Goal: Contribute content: Contribute content

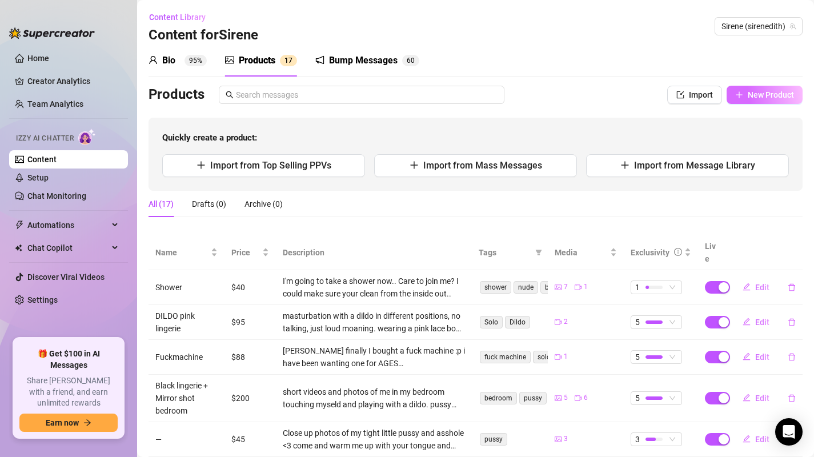
click at [757, 93] on span "New Product" at bounding box center [771, 94] width 46 height 9
type textarea "Type your message here..."
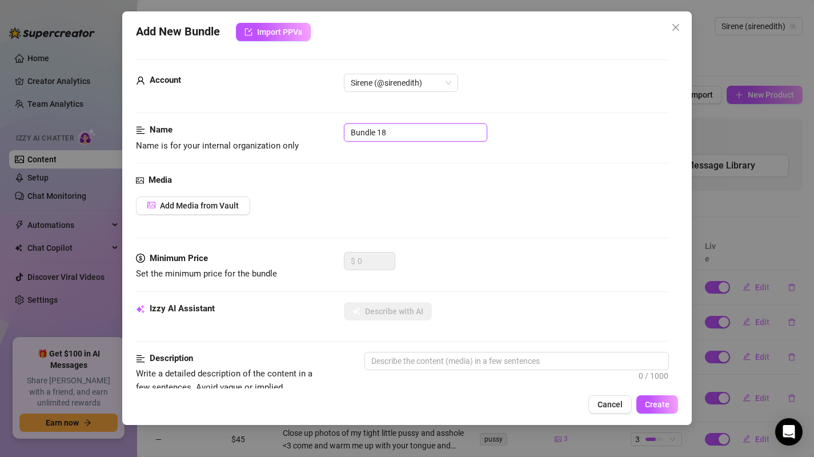
drag, startPoint x: 409, startPoint y: 139, endPoint x: 306, endPoint y: 133, distance: 103.1
click at [306, 133] on div "Name Name is for your internal organization only Bundle 18" at bounding box center [403, 137] width 534 height 29
type input "JOI"
click at [219, 213] on button "Add Media from Vault" at bounding box center [193, 206] width 114 height 18
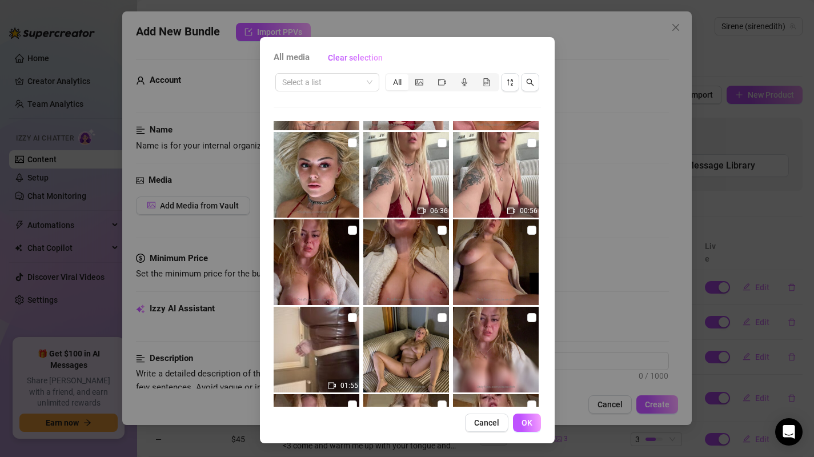
scroll to position [300, 0]
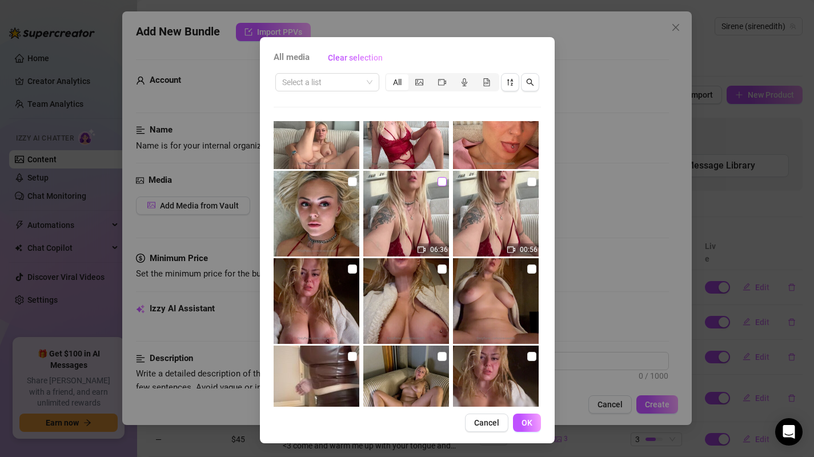
click at [438, 178] on input "checkbox" at bounding box center [442, 181] width 9 height 9
checkbox input "true"
click at [524, 424] on span "OK" at bounding box center [527, 422] width 11 height 9
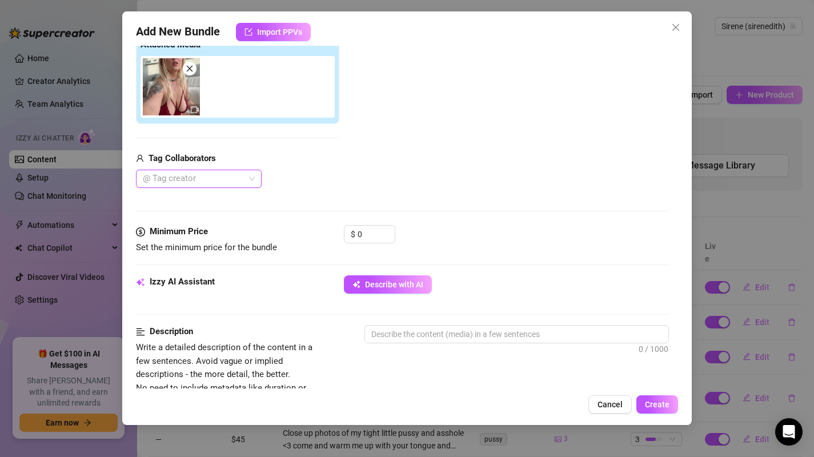
scroll to position [255, 0]
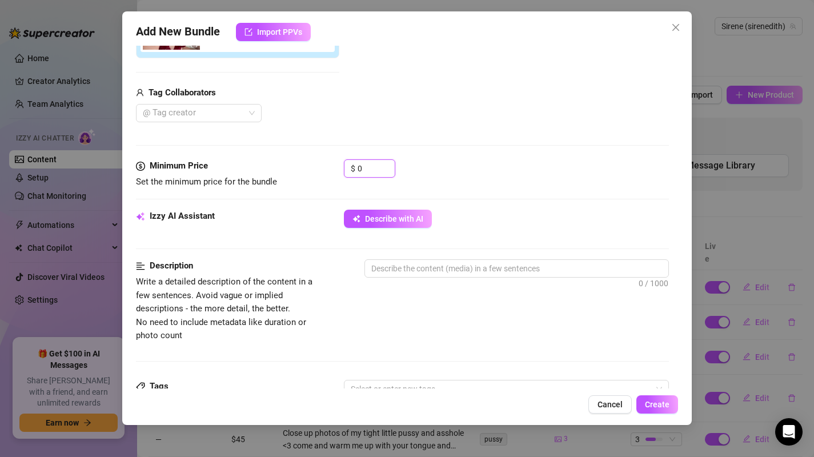
drag, startPoint x: 374, startPoint y: 172, endPoint x: 317, endPoint y: 170, distance: 56.6
click at [317, 170] on div "Minimum Price Set the minimum price for the bundle $ 0" at bounding box center [403, 173] width 534 height 29
type input "111"
click at [548, 178] on div "$ 111" at bounding box center [507, 173] width 326 height 29
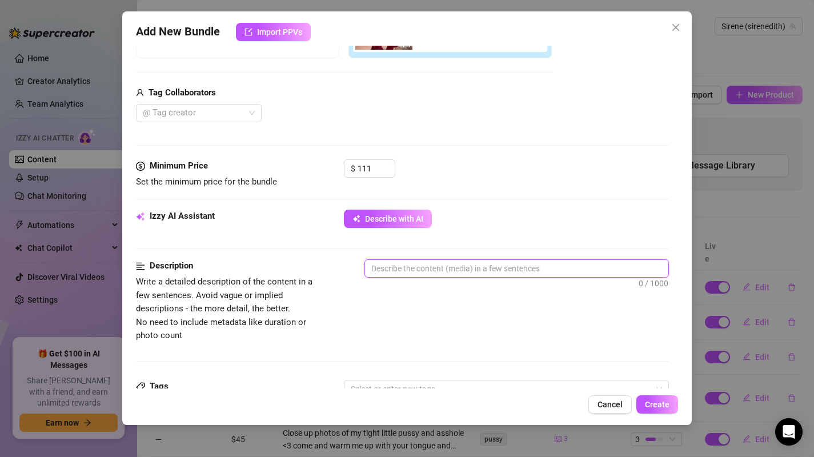
click at [477, 268] on textarea at bounding box center [517, 268] width 304 height 17
type textarea "H"
type textarea "HU"
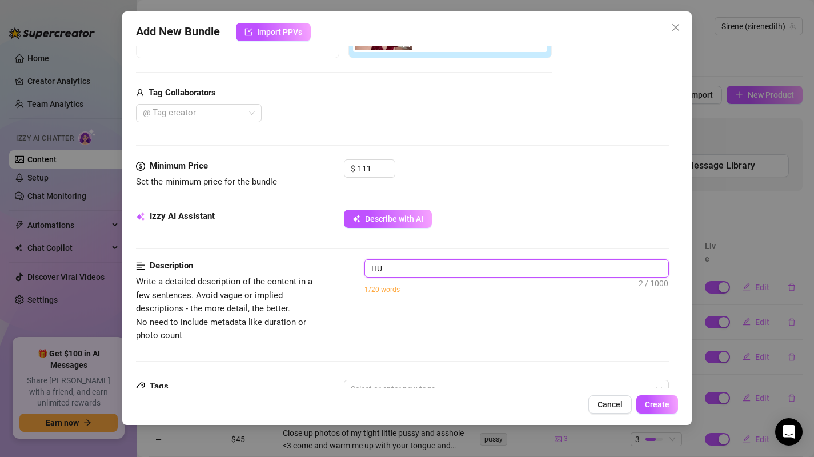
type textarea "HUM"
type textarea "HUMO"
type textarea "HUMOR"
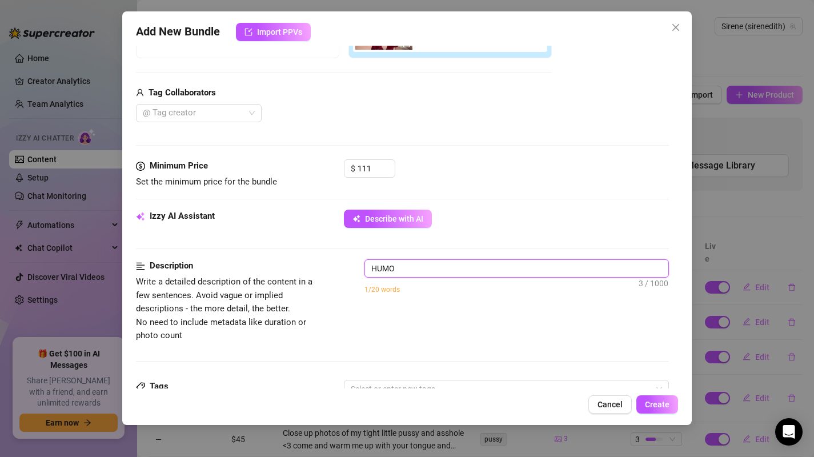
type textarea "HUMOR"
type textarea "HUMOR J"
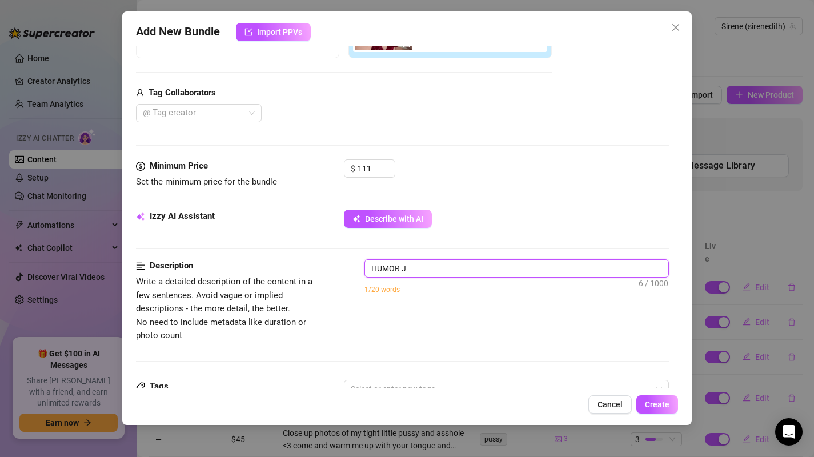
type textarea "HUMOR JO"
type textarea "HUMOR JOI"
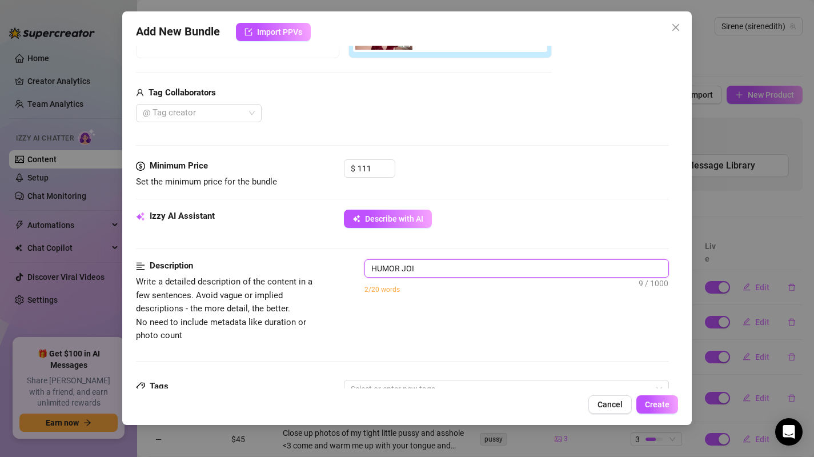
type textarea "HUMOR JOI"
type textarea "HUMOR JO"
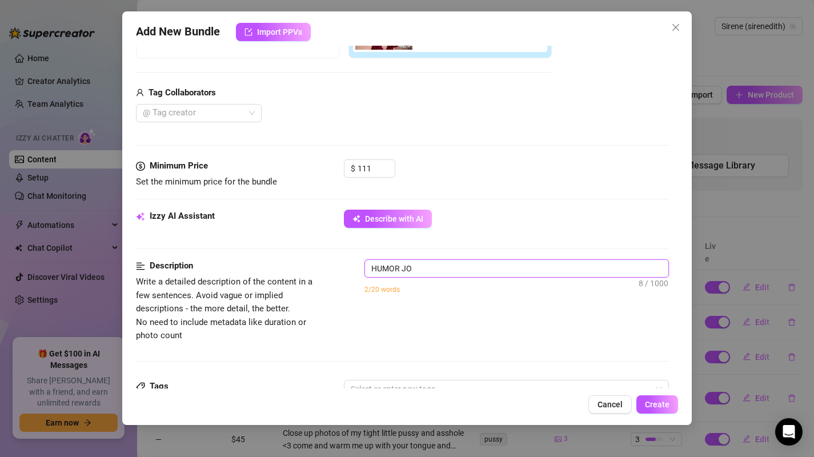
type textarea "HUMOR J"
type textarea "HUMOR"
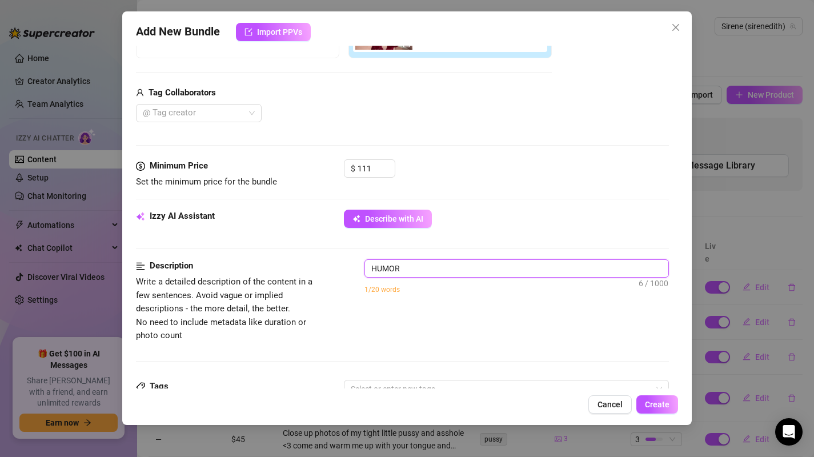
type textarea "HUMOR"
type textarea "HUMO"
type textarea "HUM"
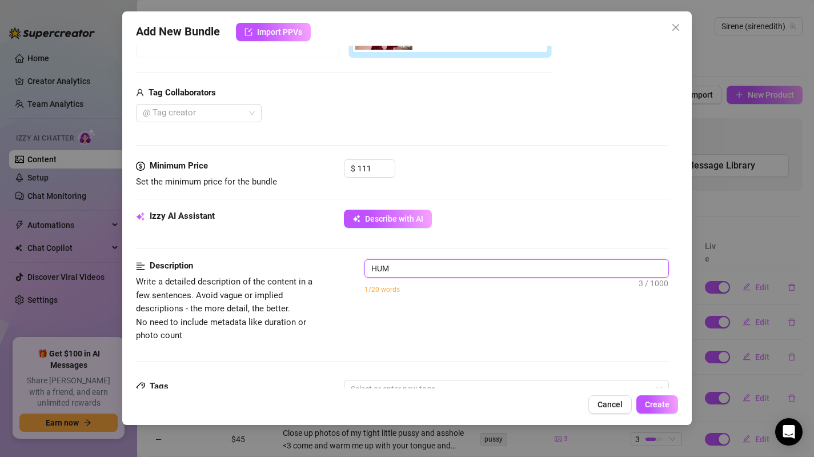
type textarea "HU"
type textarea "H"
type textarea "Describe the content (media) in a few sentences"
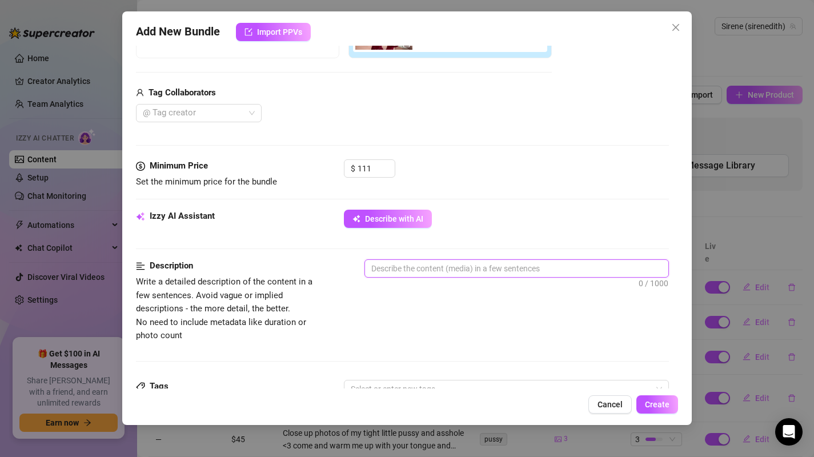
type textarea "H"
type textarea "Hu"
type textarea "Hum"
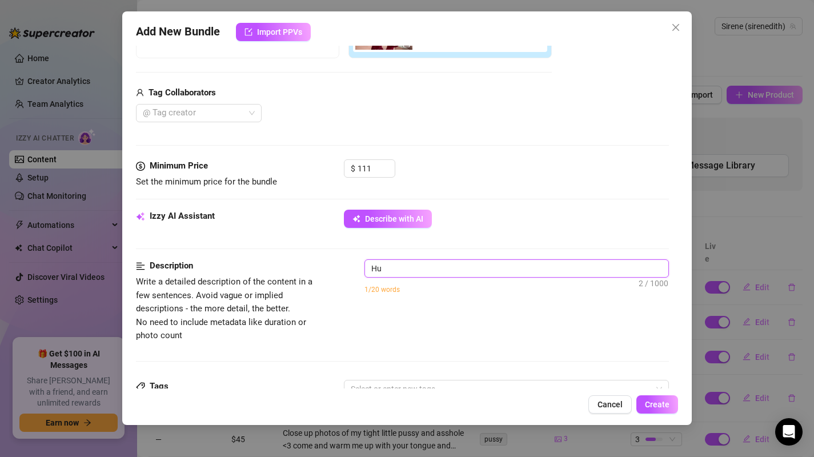
type textarea "Hum"
type textarea "Humo"
type textarea "Humor"
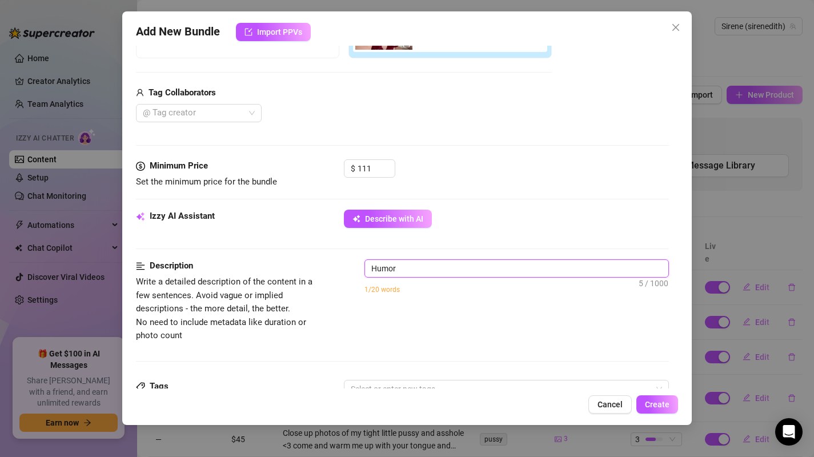
type textarea "Humoro"
type textarea "Humorou"
type textarea "Humorous"
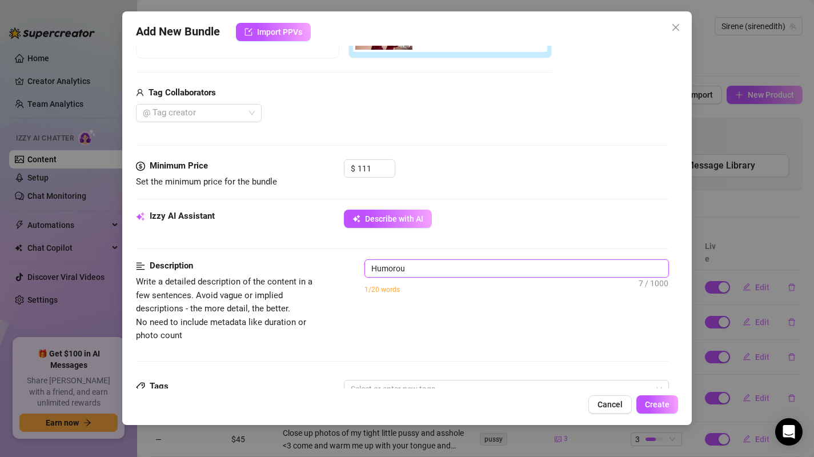
type textarea "Humorous"
type textarea "Humorous J"
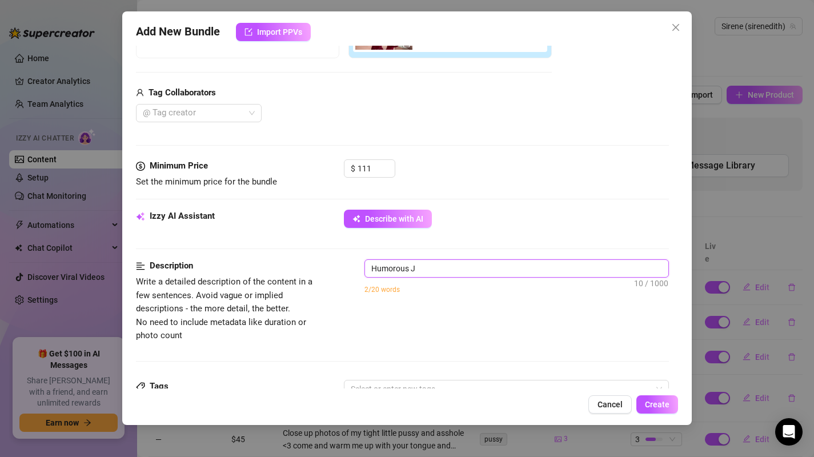
type textarea "Humorous Je"
type textarea "Humorous J"
type textarea "Humorous"
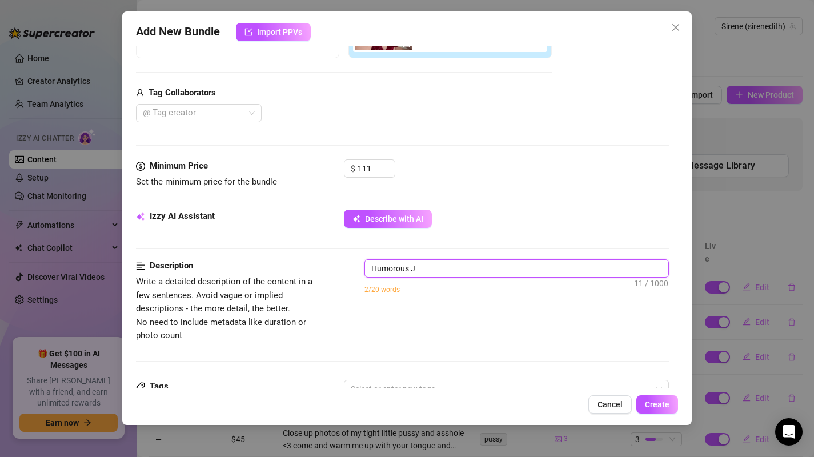
type textarea "Humorous"
type textarea "M"
type textarea "My"
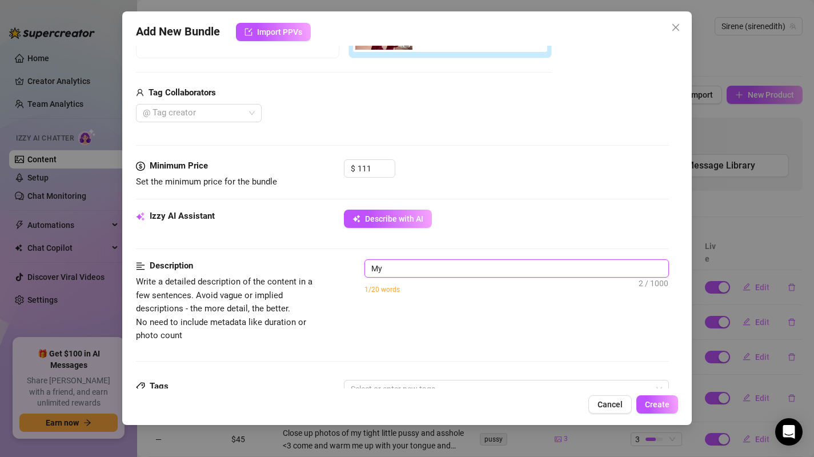
type textarea "My"
type textarea "My f"
type textarea "My fi"
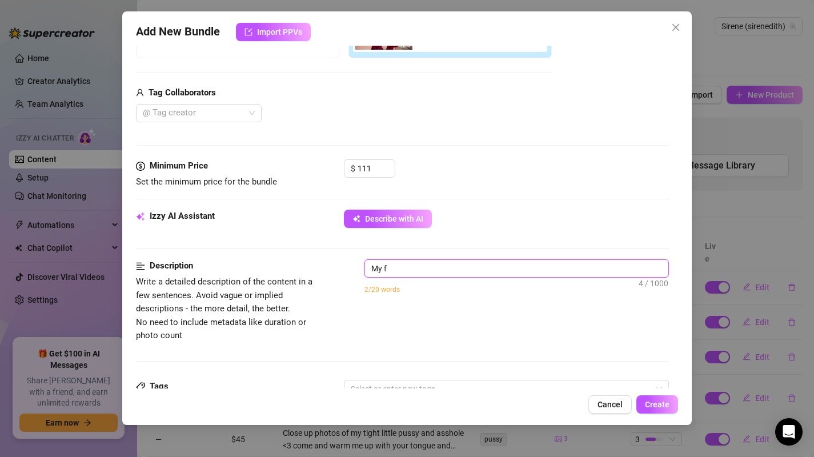
type textarea "My fi"
type textarea "My fir"
type textarea "My firs"
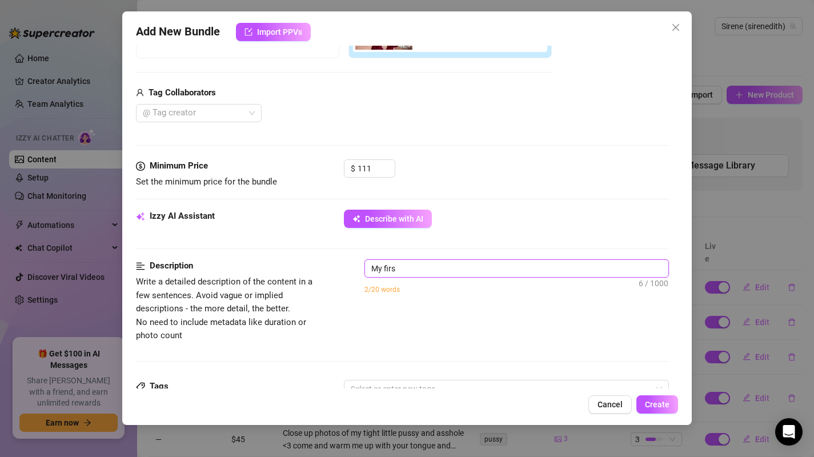
type textarea "My first"
type textarea "My first e"
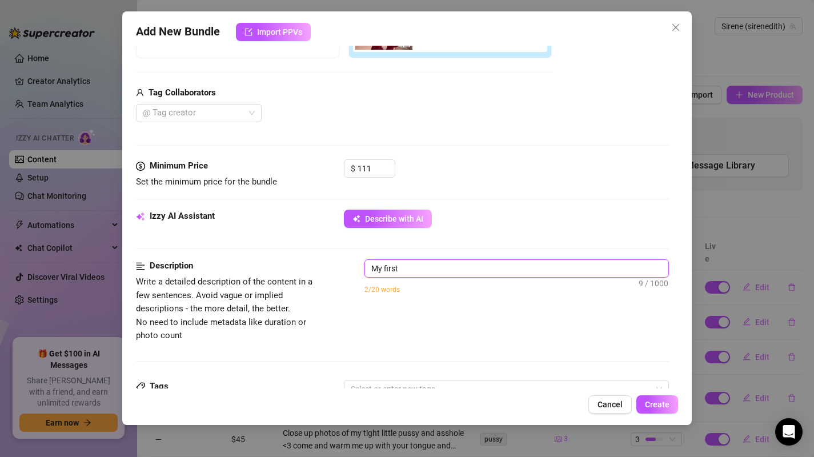
type textarea "My first e"
type textarea "My first ev"
type textarea "My first eve"
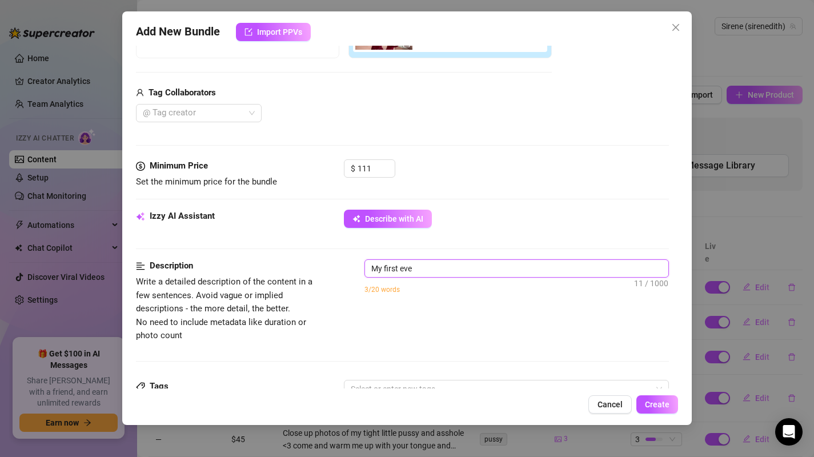
type textarea "My first ever"
type textarea "My first ever J"
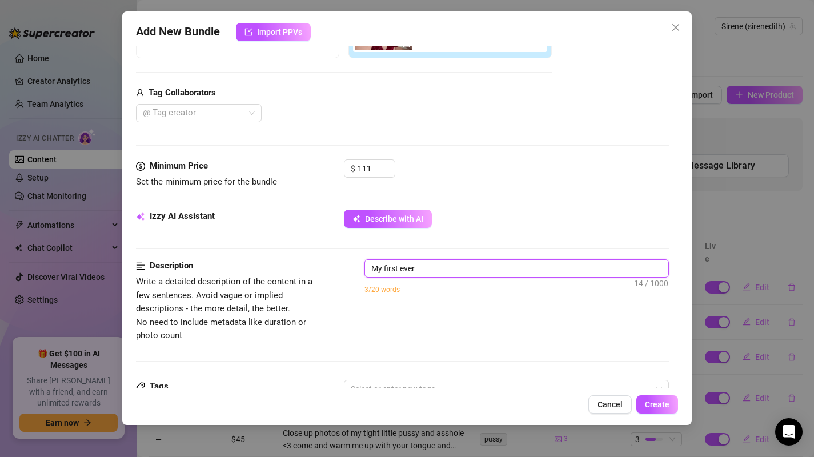
type textarea "My first ever J"
type textarea "My first ever"
type textarea "My first ever j"
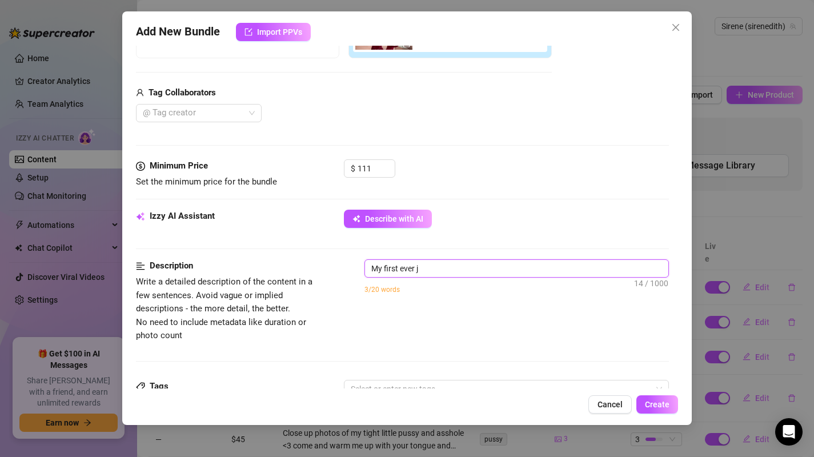
type textarea "My first ever je"
type textarea "My first ever jer"
type textarea "My first ever jerk"
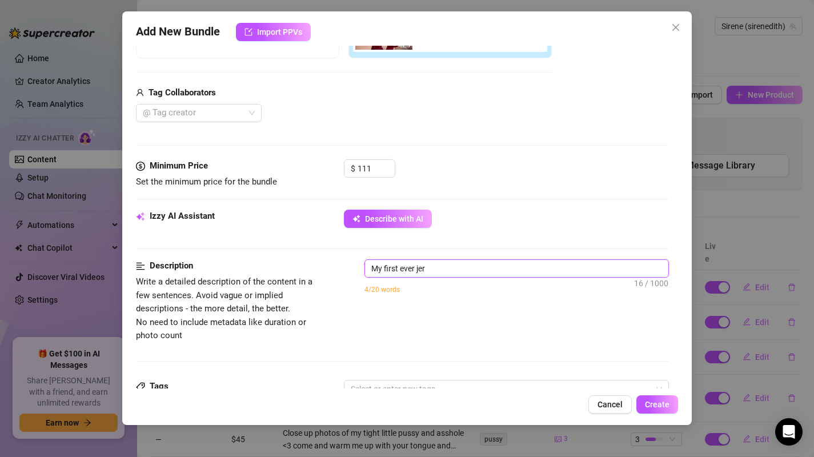
type textarea "My first ever jerk"
type textarea "My first ever jerk o"
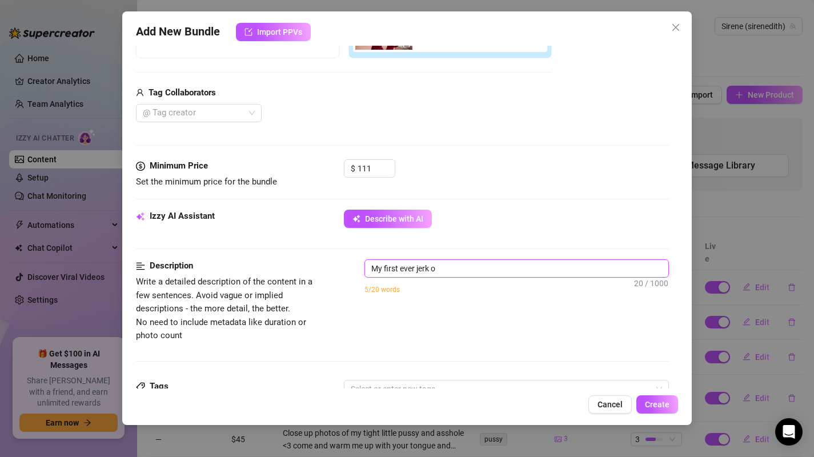
type textarea "My first ever jerk of"
type textarea "My first ever jerk off"
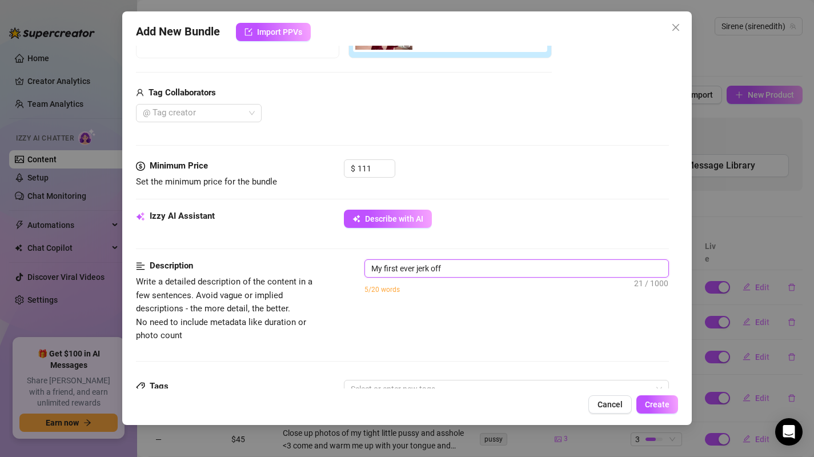
type textarea "My first ever jerk off"
type textarea "My first ever jerk off i"
type textarea "My first ever jerk off in"
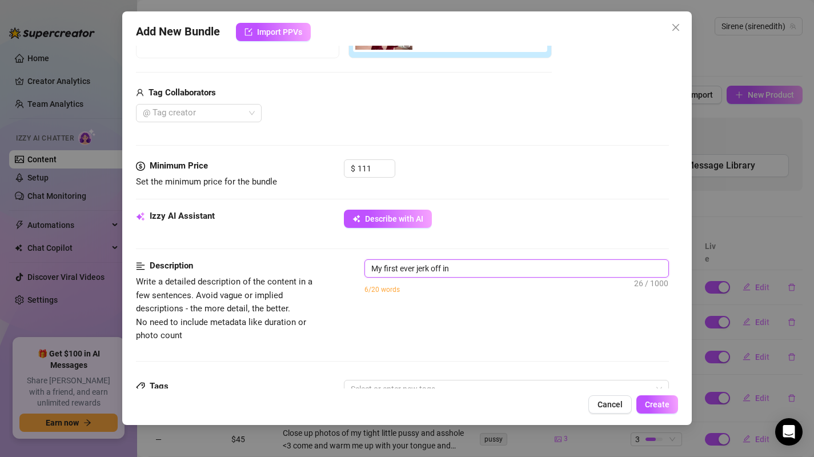
type textarea "My first ever jerk off inb"
type textarea "My first ever jerk off inbs"
type textarea "My first ever jerk off inbst"
type textarea "My first ever jerk off inbs"
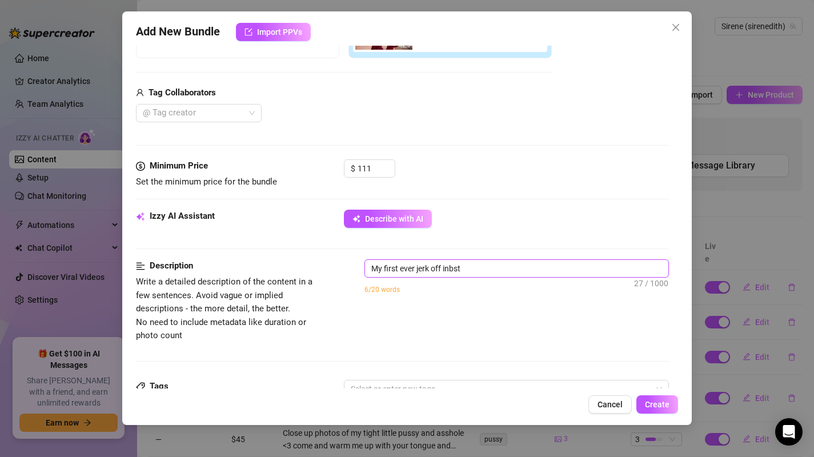
type textarea "My first ever jerk off inbs"
type textarea "My first ever jerk off inb"
type textarea "My first ever jerk off in"
type textarea "My first ever jerk off ins"
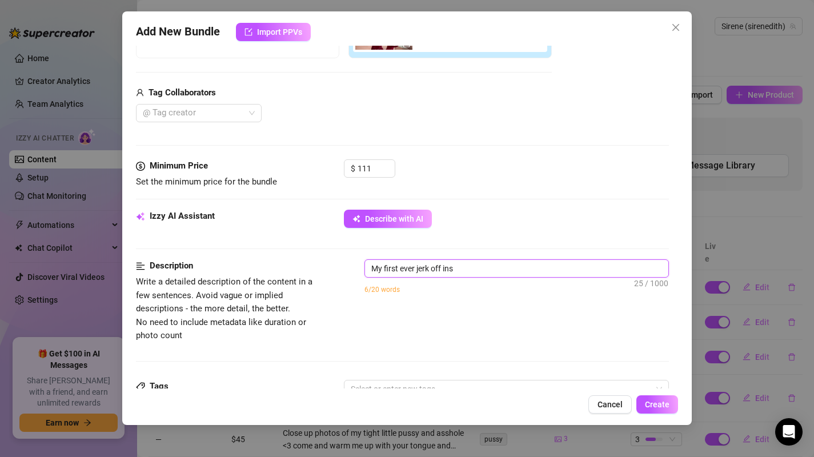
type textarea "My first ever jerk off inst"
type textarea "My first ever jerk off instr"
type textarea "My first ever jerk off instru"
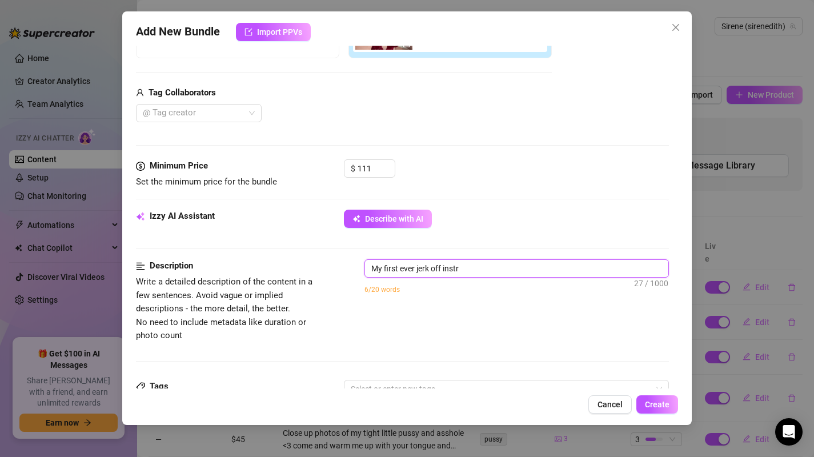
type textarea "My first ever jerk off instru"
type textarea "My first ever jerk off instruc"
type textarea "My first ever jerk off instruct"
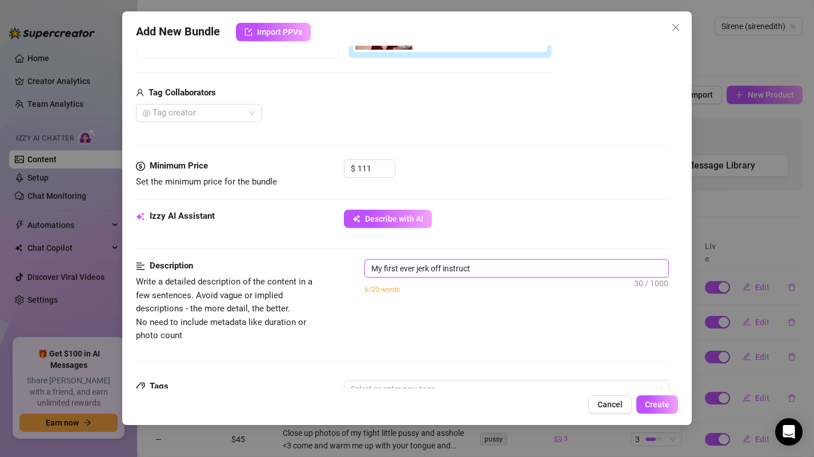
type textarea "My first ever jerk off instructi"
type textarea "My first ever jerk off instructio"
type textarea "My first ever jerk off instruction"
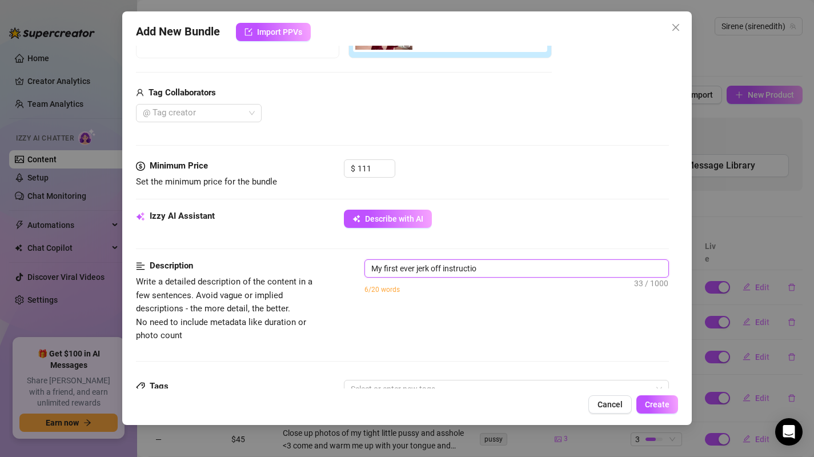
type textarea "My first ever jerk off instruction"
type textarea "My first ever jerk off instructions"
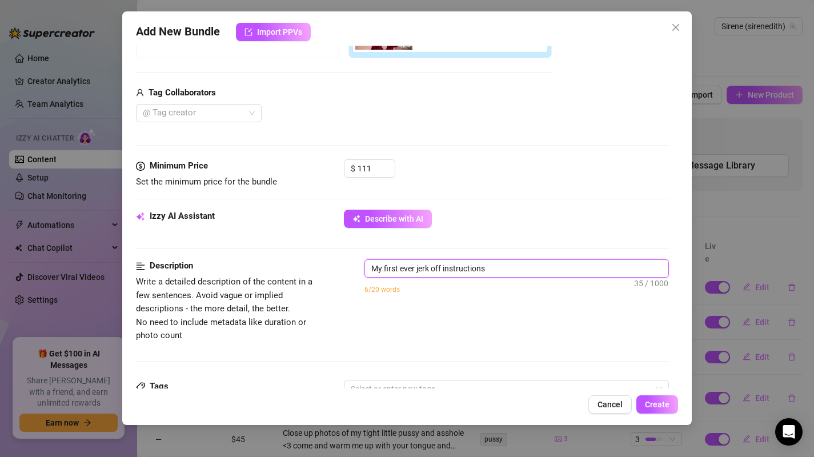
type textarea "My first ever jerk off instructions t"
type textarea "My first ever jerk off instructions th"
type textarea "My first ever jerk off instructions tha"
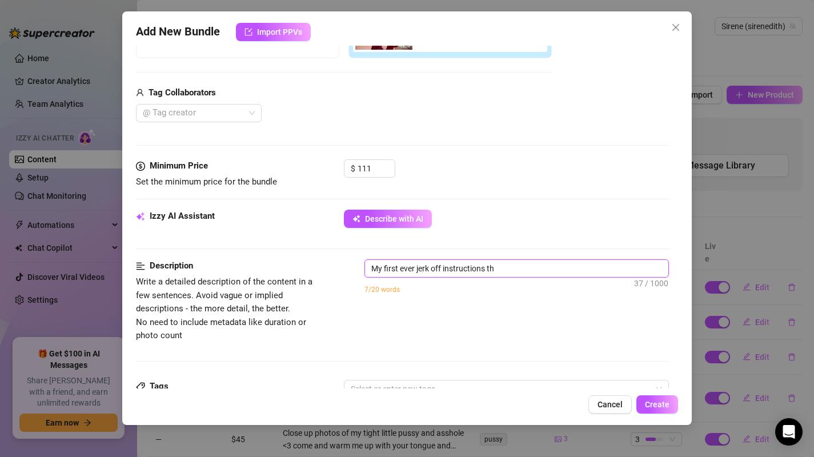
type textarea "My first ever jerk off instructions tha"
type textarea "My first ever jerk off instructions that"
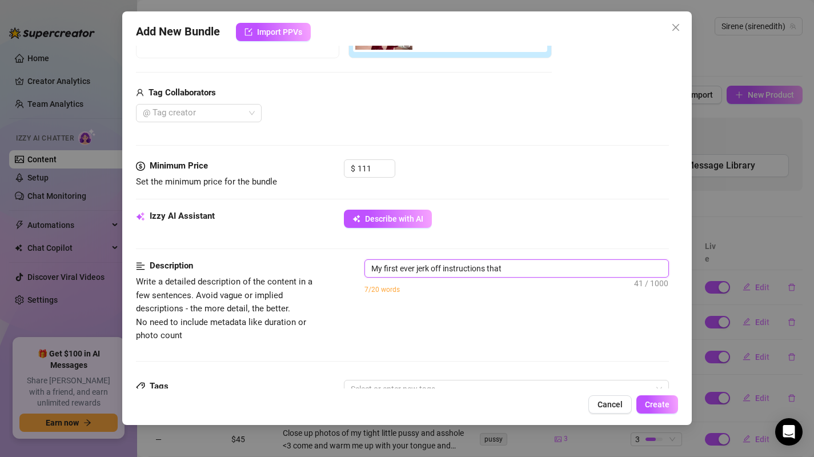
type textarea "My first ever jerk off instructions that a"
type textarea "My first ever jerk off instructions that ar"
type textarea "My first ever jerk off instructions that are"
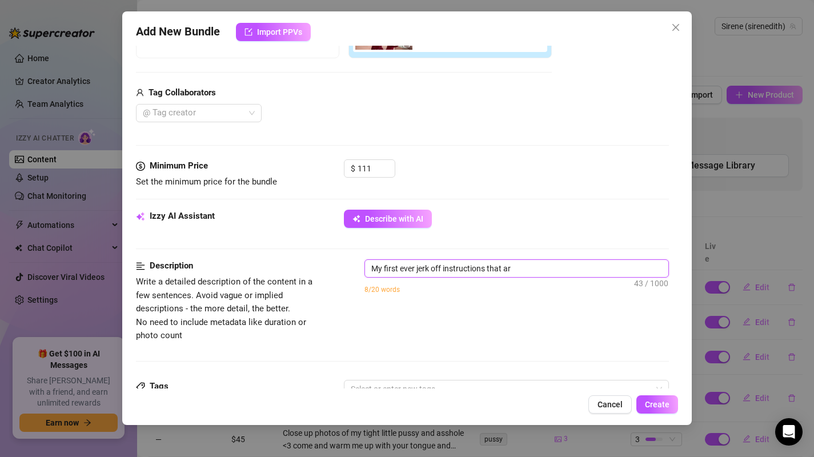
type textarea "My first ever jerk off instructions that are"
type textarea "My first ever jerk off instructions that are s"
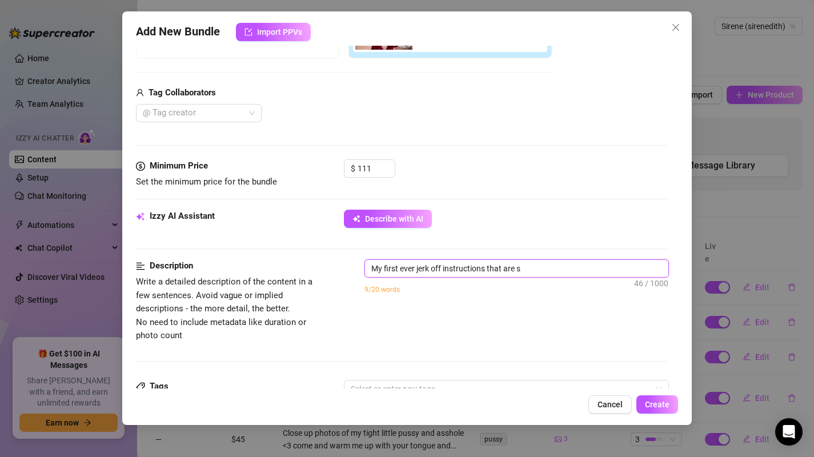
type textarea "My first ever jerk off instructions that are si"
type textarea "My first ever jerk off instructions that are sil"
type textarea "My first ever jerk off instructions that are sill"
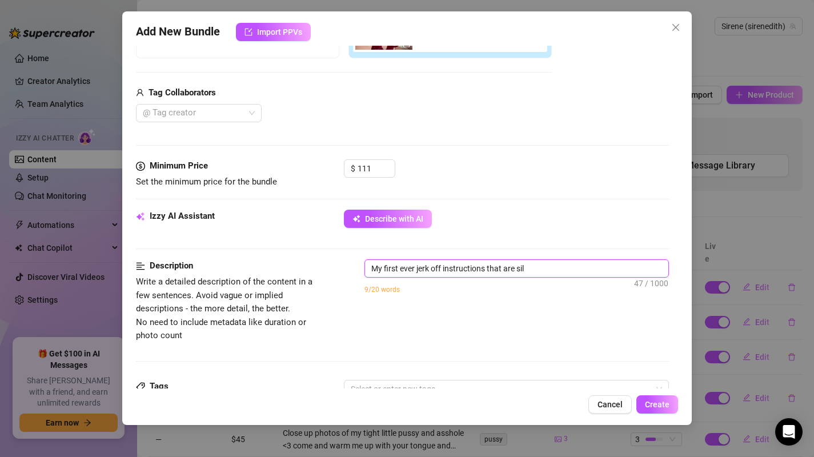
type textarea "My first ever jerk off instructions that are sill"
type textarea "My first ever jerk off instructions that are silly"
type textarea "My first ever jerk off instructions that are silly,"
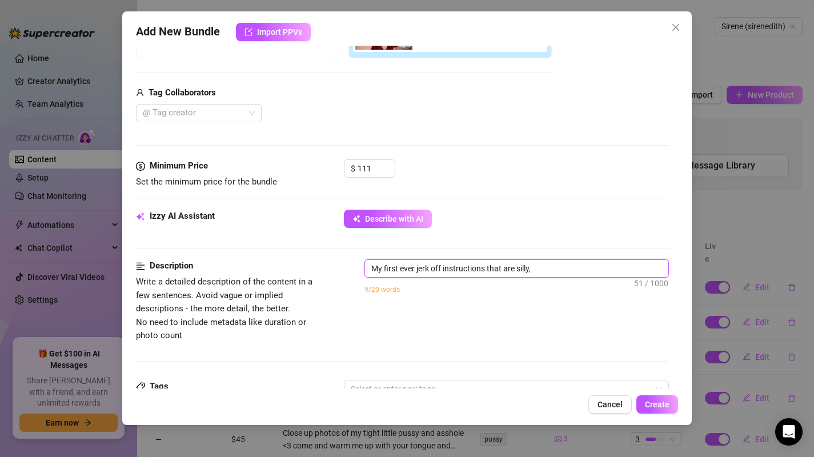
type textarea "My first ever jerk off instructions that are silly,"
type textarea "My first ever jerk off instructions that are silly, h"
type textarea "My first ever jerk off instructions that are silly, hu"
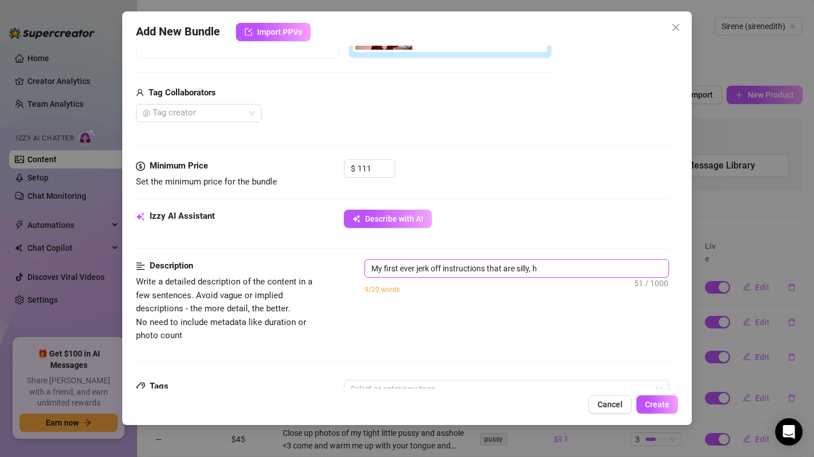
type textarea "My first ever jerk off instructions that are silly, hu"
type textarea "My first ever jerk off instructions that are silly, hum"
type textarea "My first ever jerk off instructions that are silly, humo"
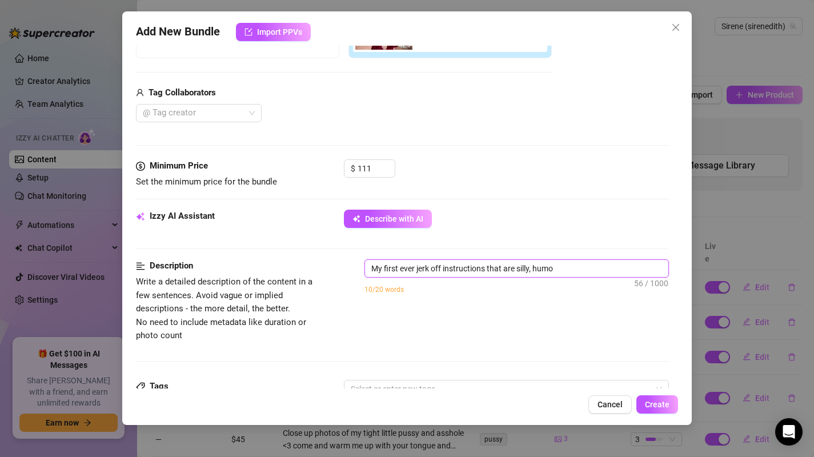
type textarea "My first ever jerk off instructions that are silly, humor"
type textarea "My first ever jerk off instructions that are silly, humoro"
type textarea "My first ever jerk off instructions that are silly, humorou"
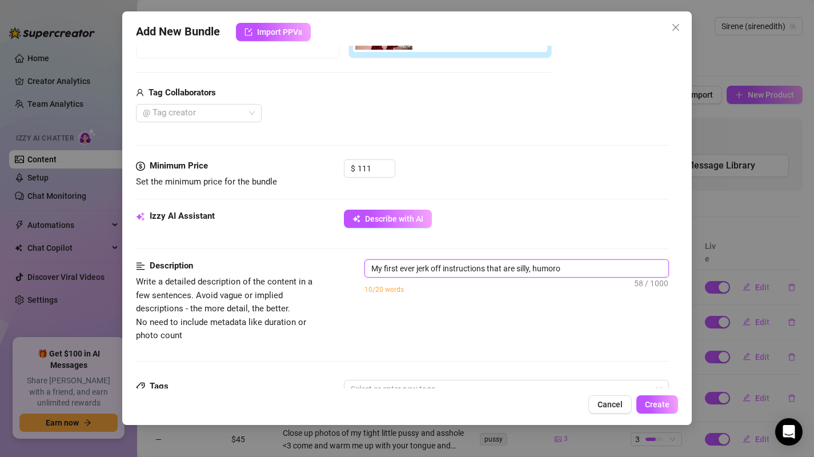
type textarea "My first ever jerk off instructions that are silly, humorou"
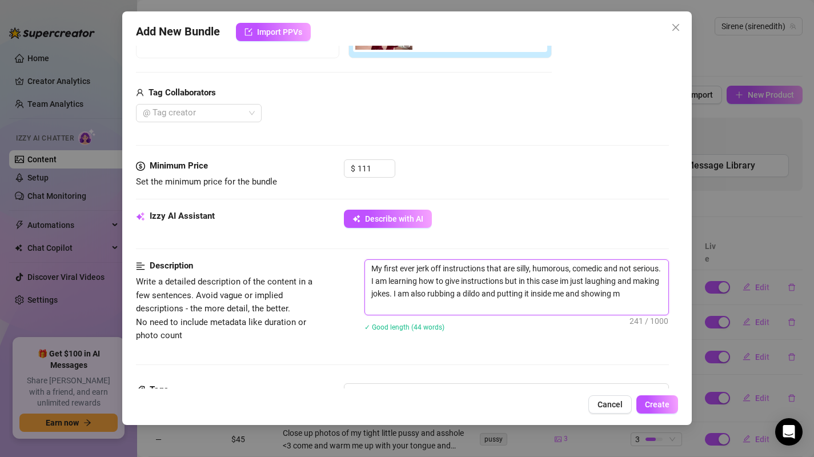
scroll to position [0, 0]
drag, startPoint x: 402, startPoint y: 282, endPoint x: 437, endPoint y: 294, distance: 36.5
click at [437, 294] on textarea "My first ever jerk off instructions that are silly, humorous, comedic and not s…" at bounding box center [517, 287] width 304 height 55
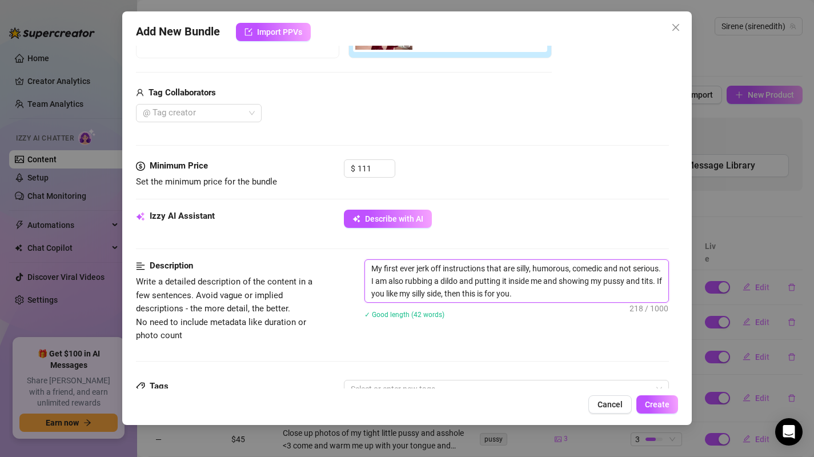
drag, startPoint x: 585, startPoint y: 294, endPoint x: 425, endPoint y: 299, distance: 160.1
click at [425, 299] on textarea "My first ever jerk off instructions that are silly, humorous, comedic and not s…" at bounding box center [517, 281] width 304 height 42
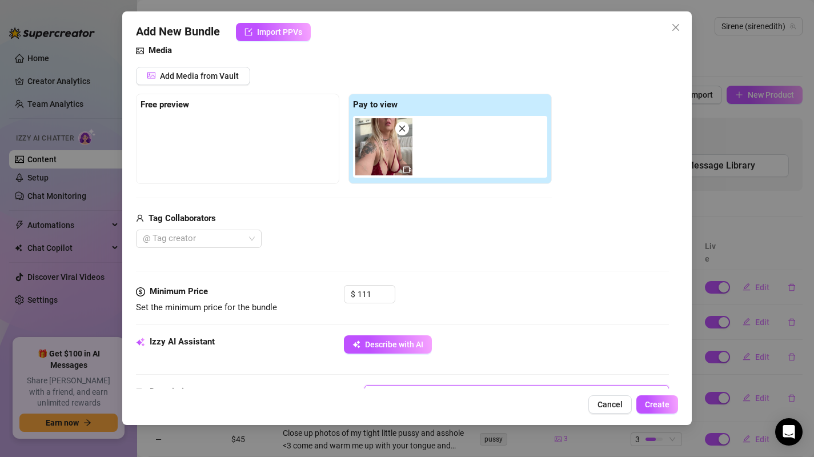
scroll to position [125, 0]
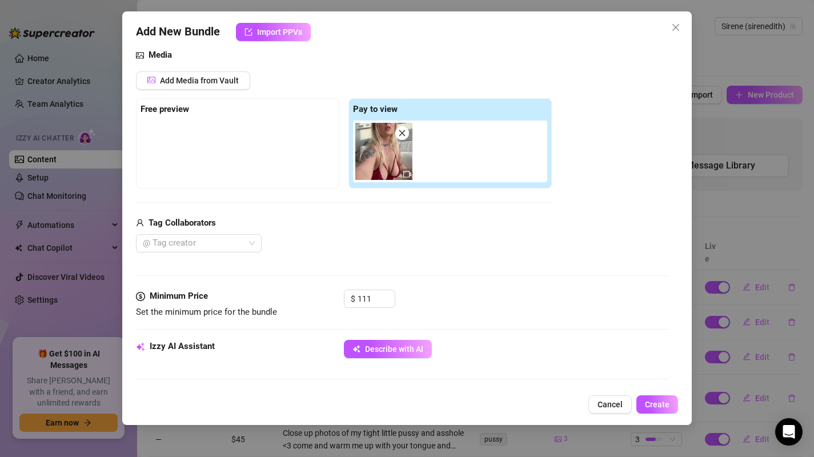
click at [188, 124] on div at bounding box center [240, 123] width 199 height 5
click at [480, 145] on div at bounding box center [452, 152] width 199 height 62
click at [210, 85] on span "Add Media from Vault" at bounding box center [199, 80] width 79 height 9
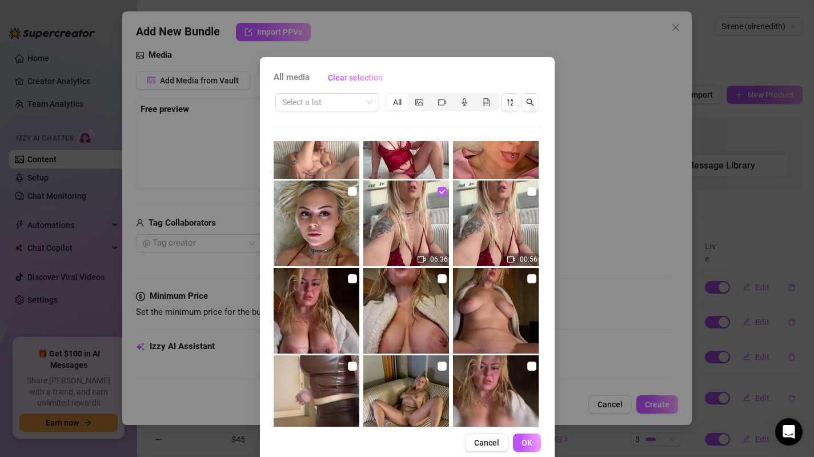
scroll to position [179, 0]
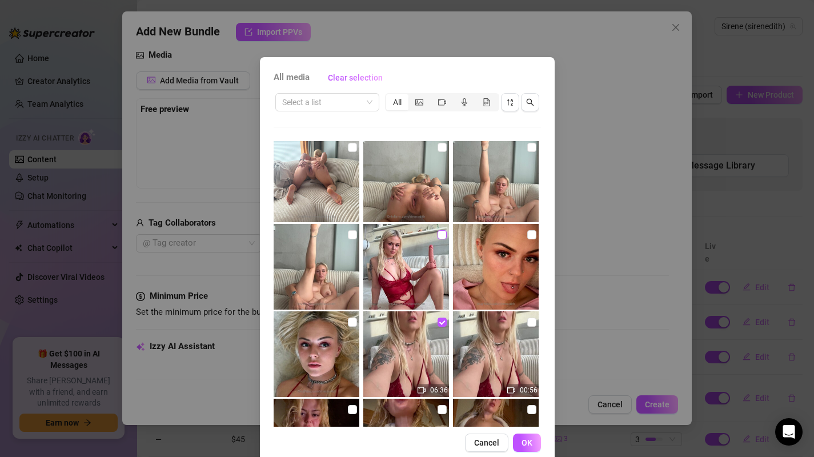
click at [438, 234] on input "checkbox" at bounding box center [442, 234] width 9 height 9
click at [524, 441] on span "OK" at bounding box center [527, 442] width 11 height 9
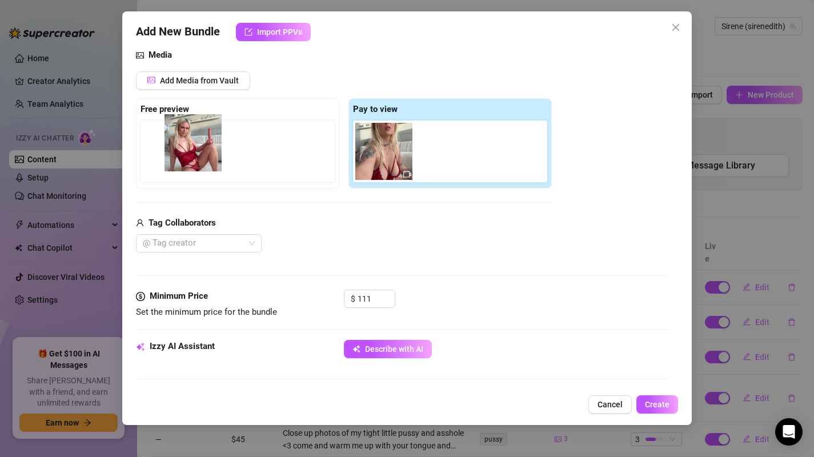
drag, startPoint x: 407, startPoint y: 159, endPoint x: 175, endPoint y: 150, distance: 232.2
click at [175, 150] on div "Free preview Pay to view" at bounding box center [344, 143] width 416 height 90
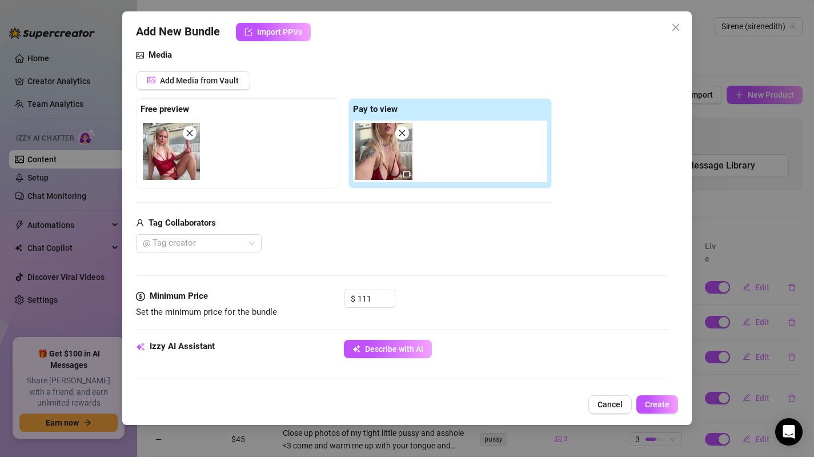
scroll to position [374, 0]
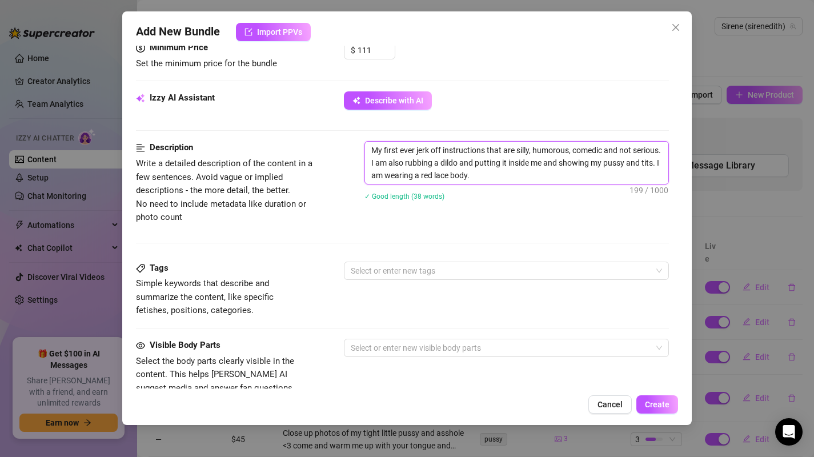
click at [545, 181] on textarea "My first ever jerk off instructions that are silly, humorous, comedic and not s…" at bounding box center [517, 163] width 304 height 42
click at [402, 163] on textarea "My first ever jerk off instructions that are silly, humorous, comedic and not s…" at bounding box center [517, 163] width 304 height 42
click at [426, 167] on textarea "My first ever jerk off instructions that are silly, humorous, comedic and not s…" at bounding box center [517, 163] width 304 height 42
click at [560, 174] on textarea "My first ever jerk off instructions that are silly, humorous, comedic and not s…" at bounding box center [517, 163] width 304 height 42
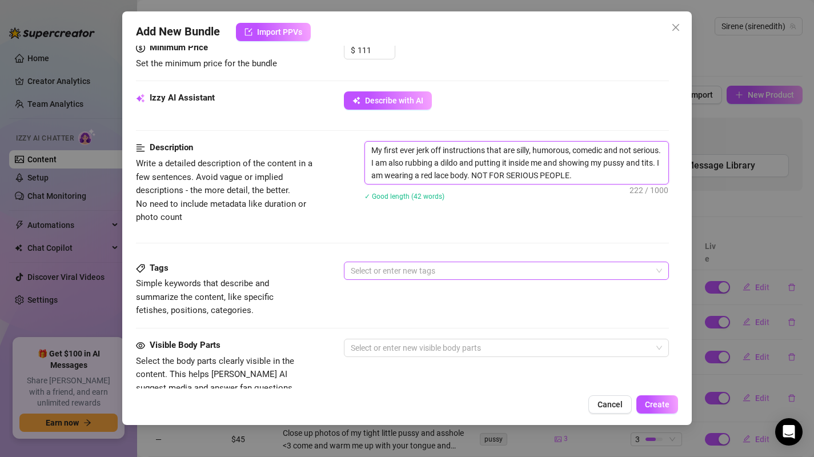
click at [456, 275] on div at bounding box center [500, 271] width 309 height 16
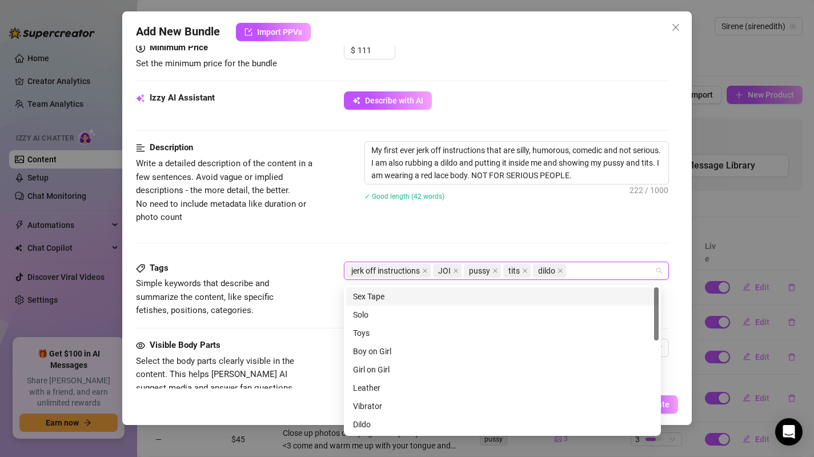
click at [338, 224] on div "Description Write a detailed description of the content in a few sentences. Avo…" at bounding box center [403, 182] width 534 height 83
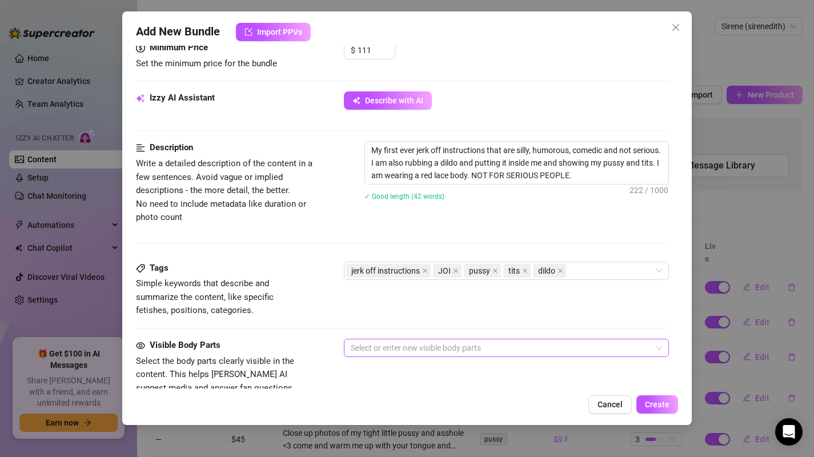
click at [377, 347] on div at bounding box center [500, 348] width 309 height 16
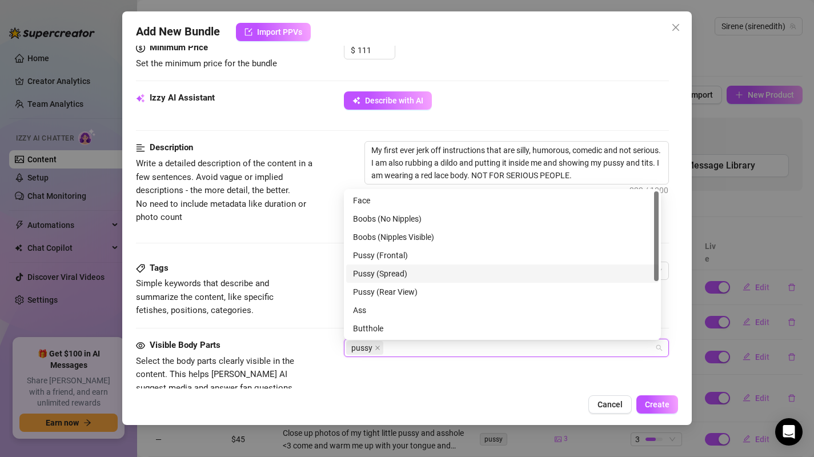
click at [420, 271] on div "Pussy (Spread)" at bounding box center [502, 273] width 299 height 13
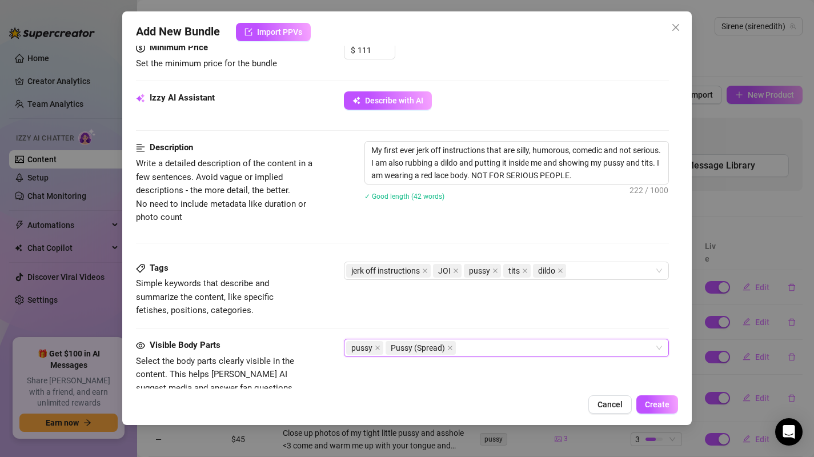
click at [474, 351] on div "pussy Pussy (Spread)" at bounding box center [500, 348] width 309 height 16
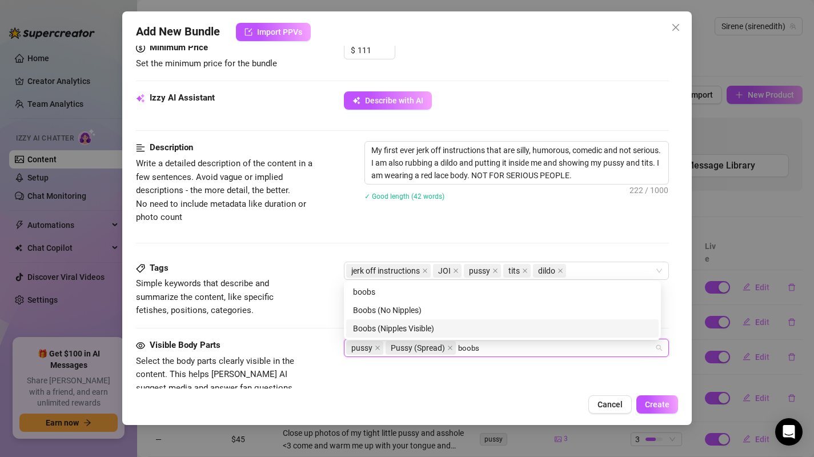
click at [456, 325] on div "Boobs (Nipples Visible)" at bounding box center [502, 328] width 299 height 13
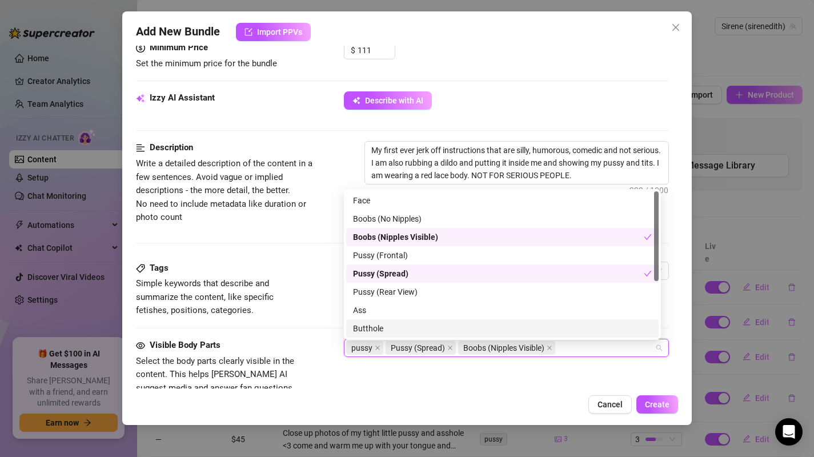
click at [503, 392] on div "Add New Bundle Import PPVs Account Sirene (@sirenedith) Name Name is for your i…" at bounding box center [407, 218] width 570 height 414
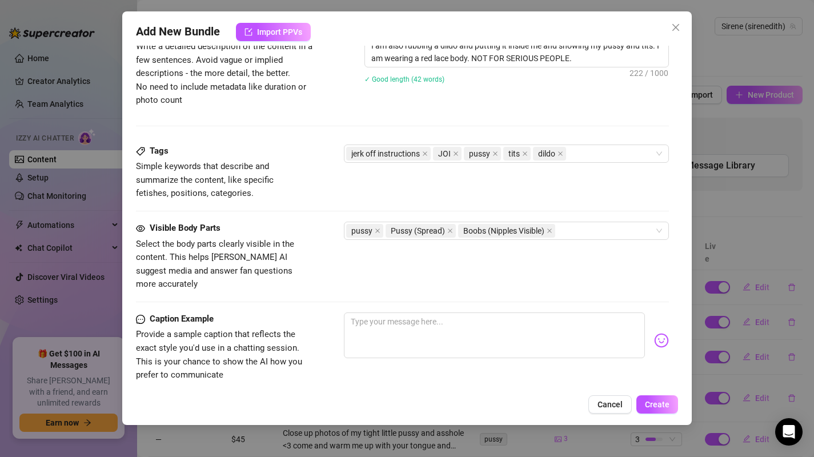
scroll to position [609, 0]
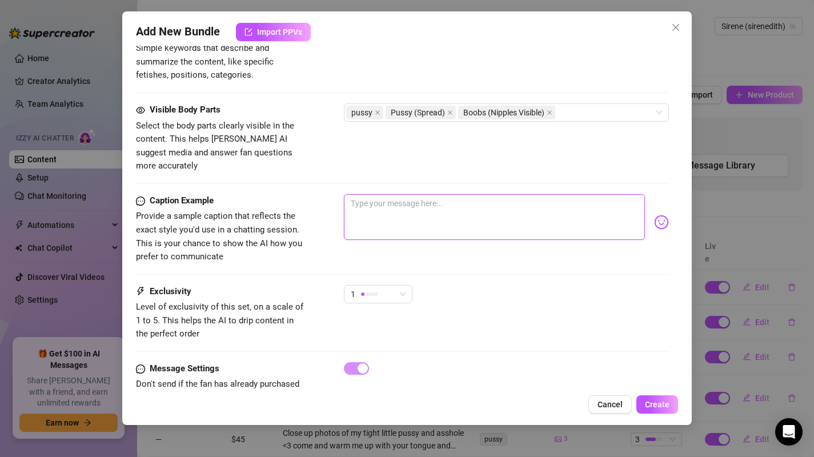
click at [391, 209] on textarea at bounding box center [495, 217] width 302 height 46
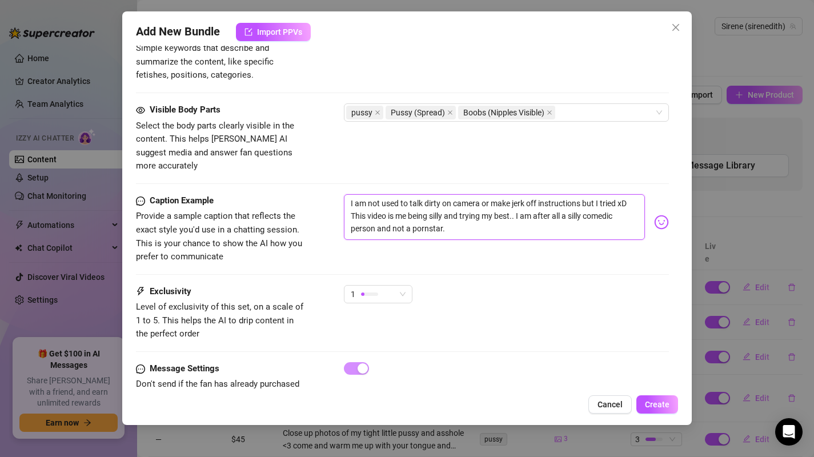
scroll to position [639, 0]
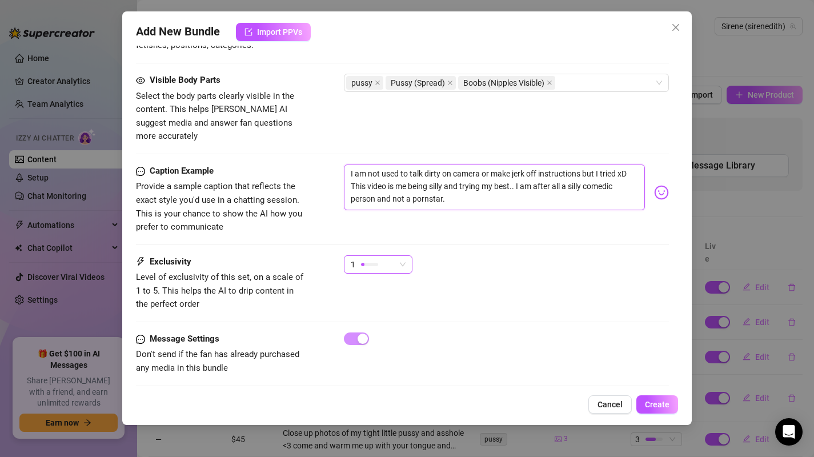
click at [385, 256] on div "1" at bounding box center [373, 264] width 45 height 17
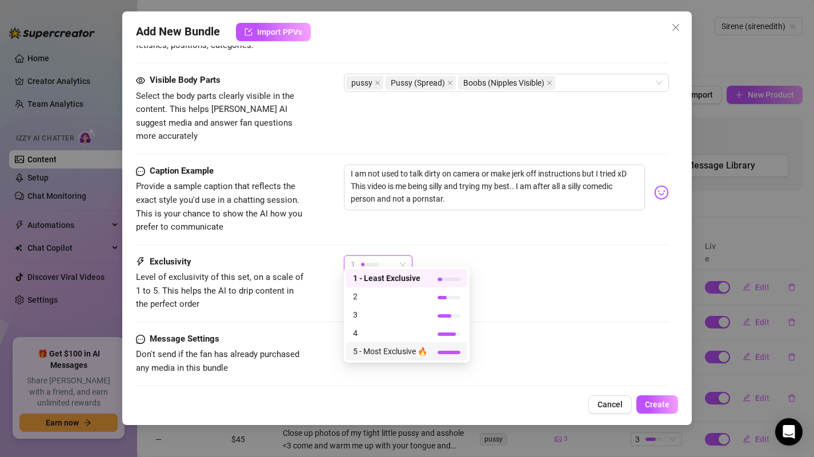
click at [403, 354] on span "5 - Most Exclusive 🔥" at bounding box center [390, 351] width 74 height 13
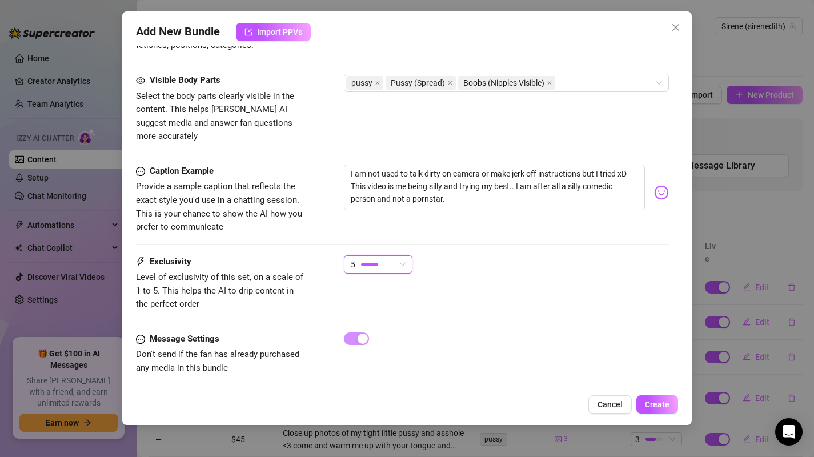
click at [530, 295] on div "Exclusivity Level of exclusivity of this set, on a scale of 1 to 5. This helps …" at bounding box center [403, 283] width 534 height 56
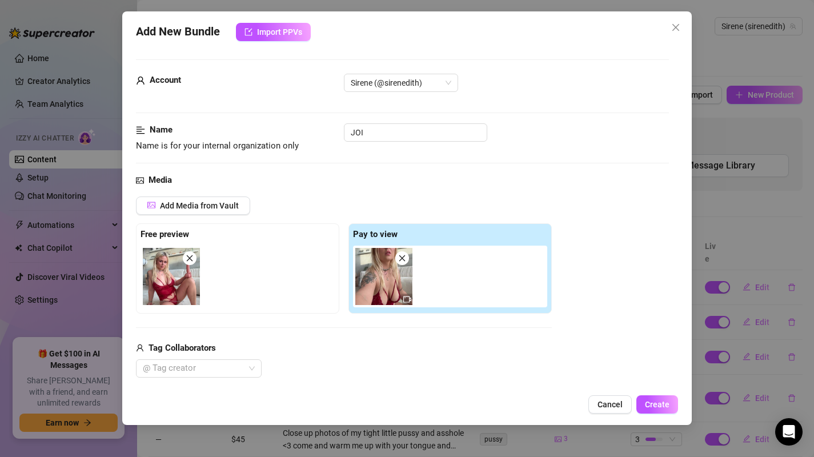
scroll to position [528, 0]
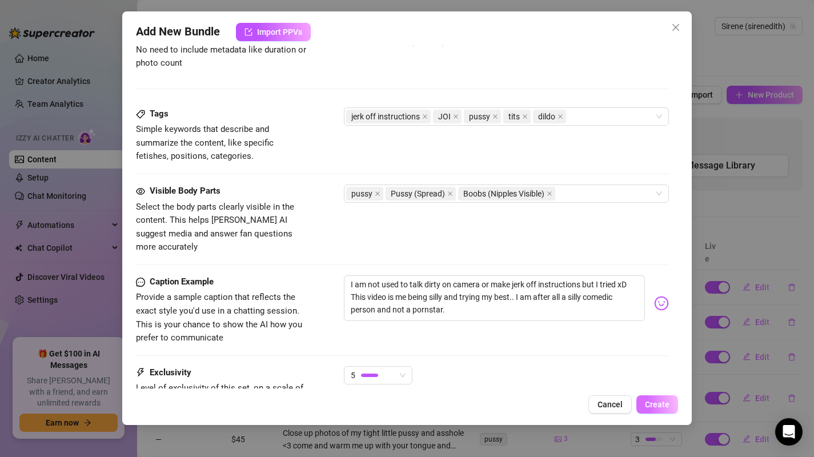
click at [656, 406] on span "Create" at bounding box center [657, 404] width 25 height 9
